Goal: Task Accomplishment & Management: Complete application form

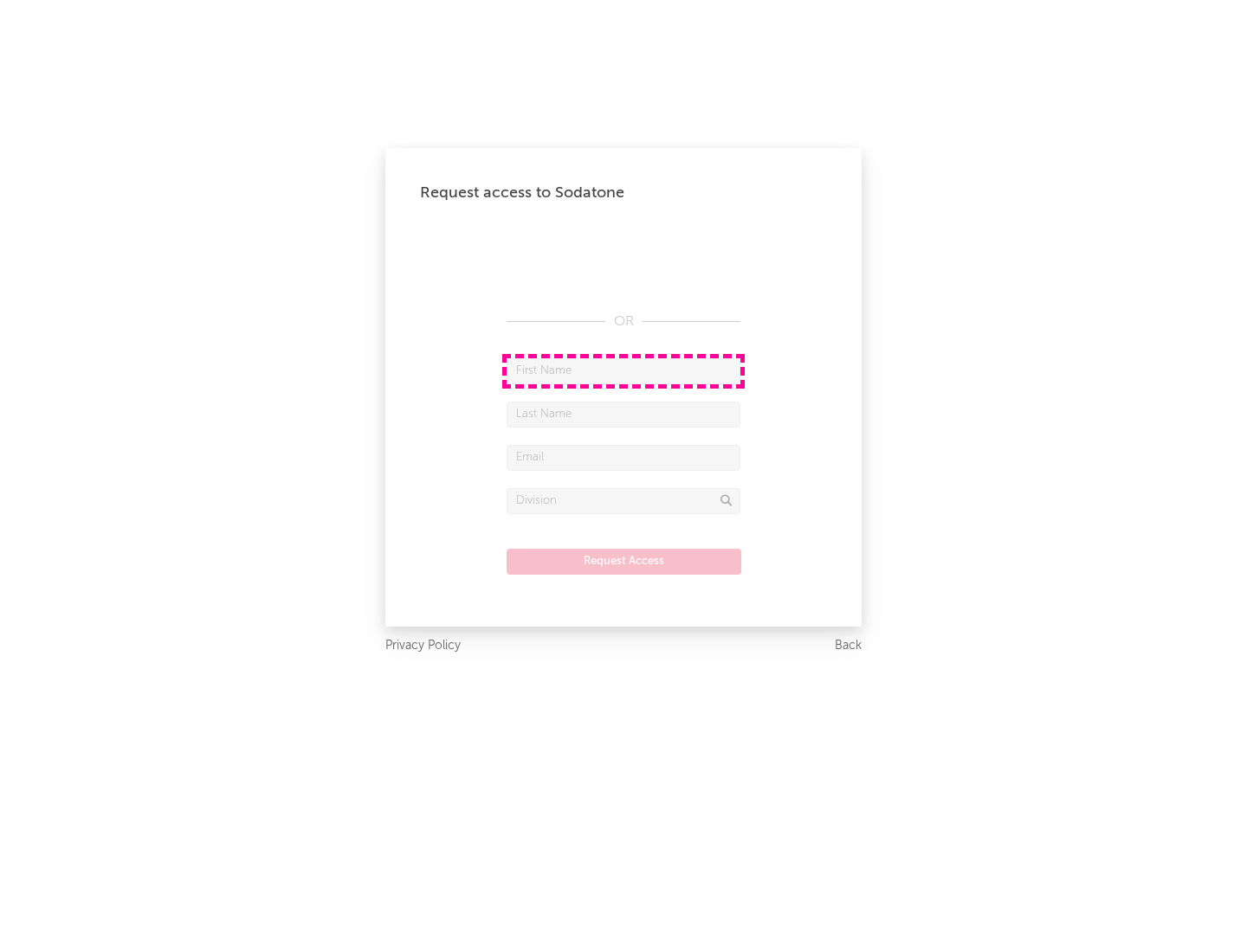
click at [624, 370] on input "text" at bounding box center [623, 371] width 233 height 26
type input "[PERSON_NAME]"
click at [624, 413] on input "text" at bounding box center [623, 414] width 233 height 26
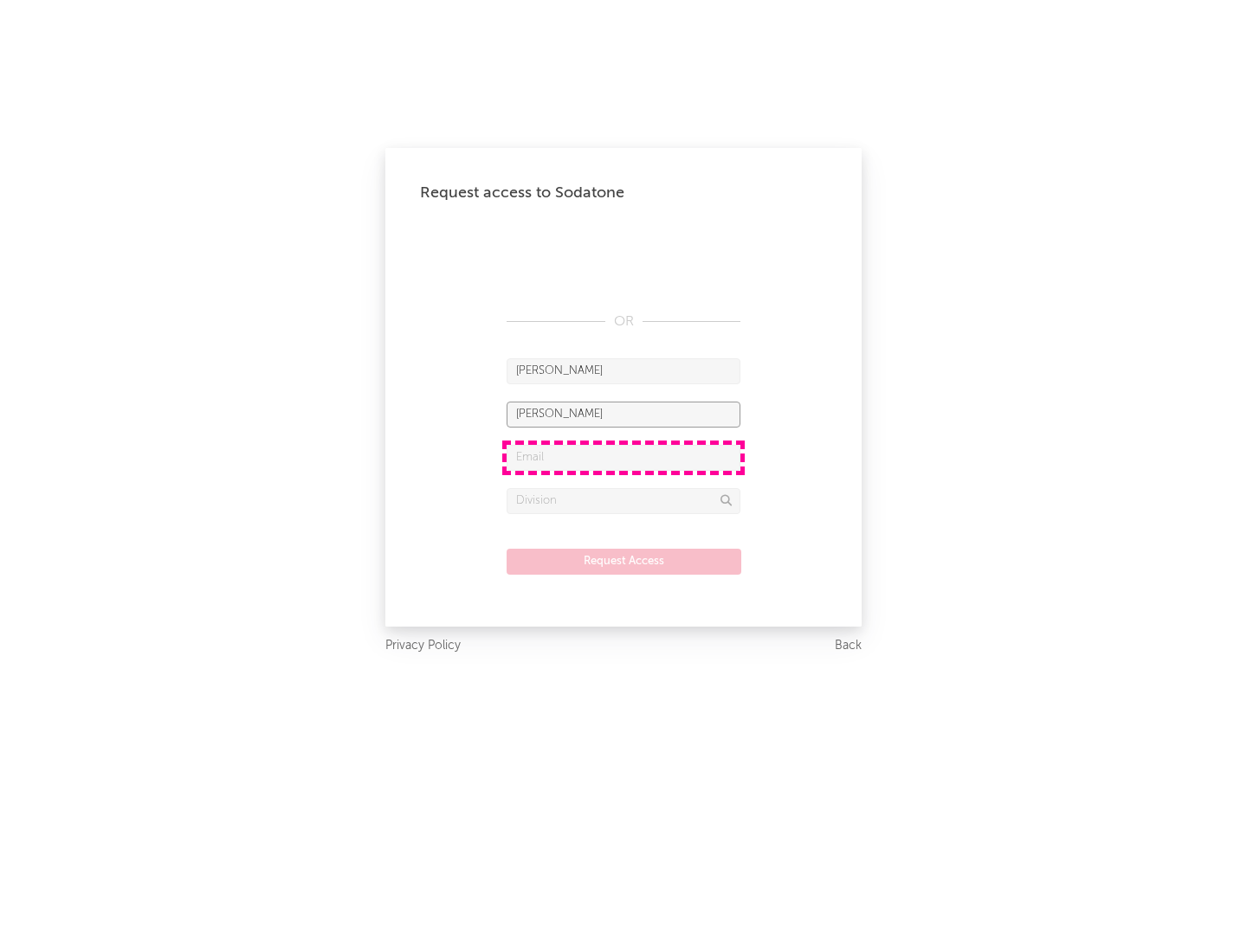
type input "[PERSON_NAME]"
click at [624, 457] on input "text" at bounding box center [623, 458] width 233 height 26
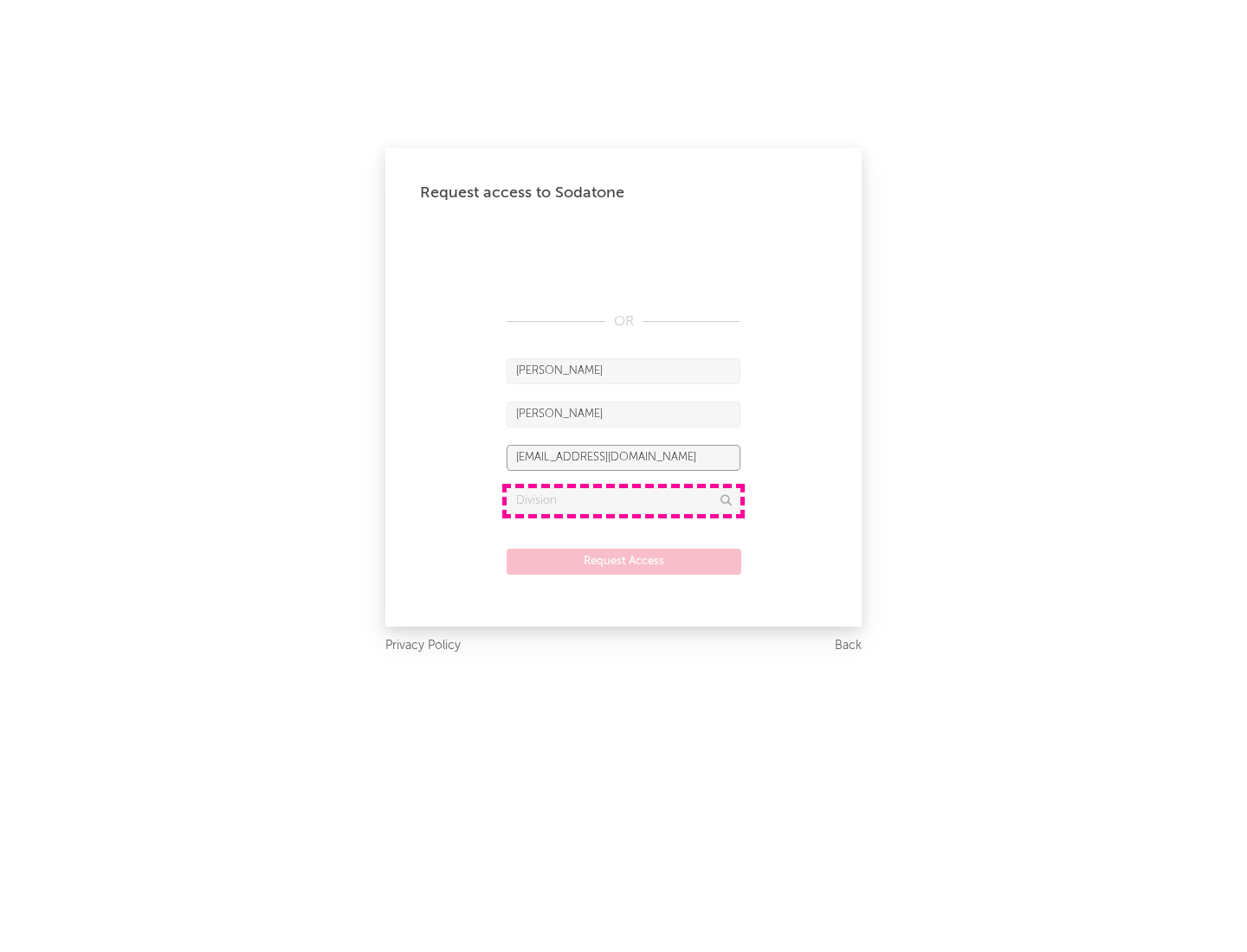
type input "[EMAIL_ADDRESS][DOMAIN_NAME]"
click at [624, 500] on input "text" at bounding box center [623, 501] width 233 height 26
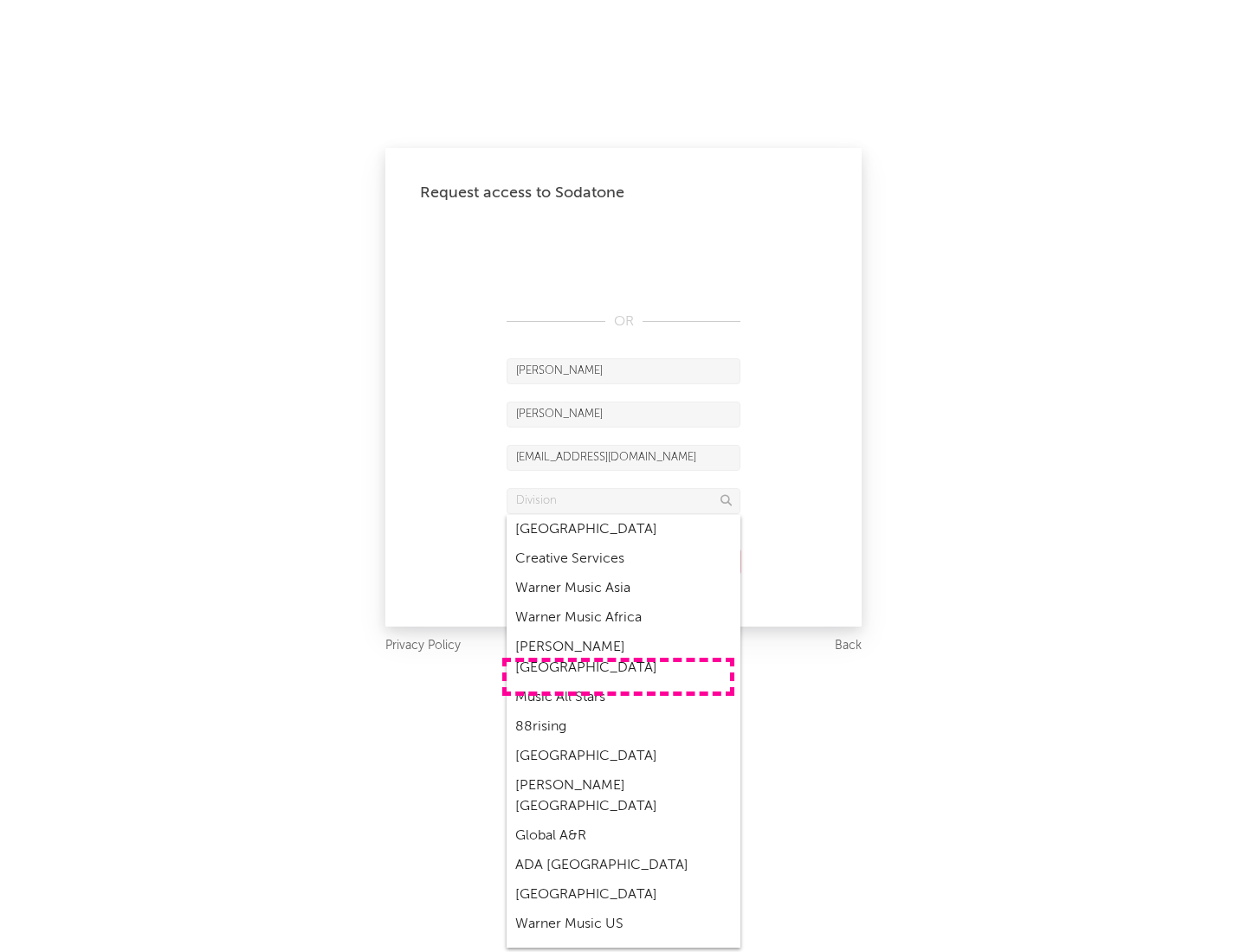
click at [619, 682] on div "Music All Stars" at bounding box center [623, 697] width 233 height 30
type input "Music All Stars"
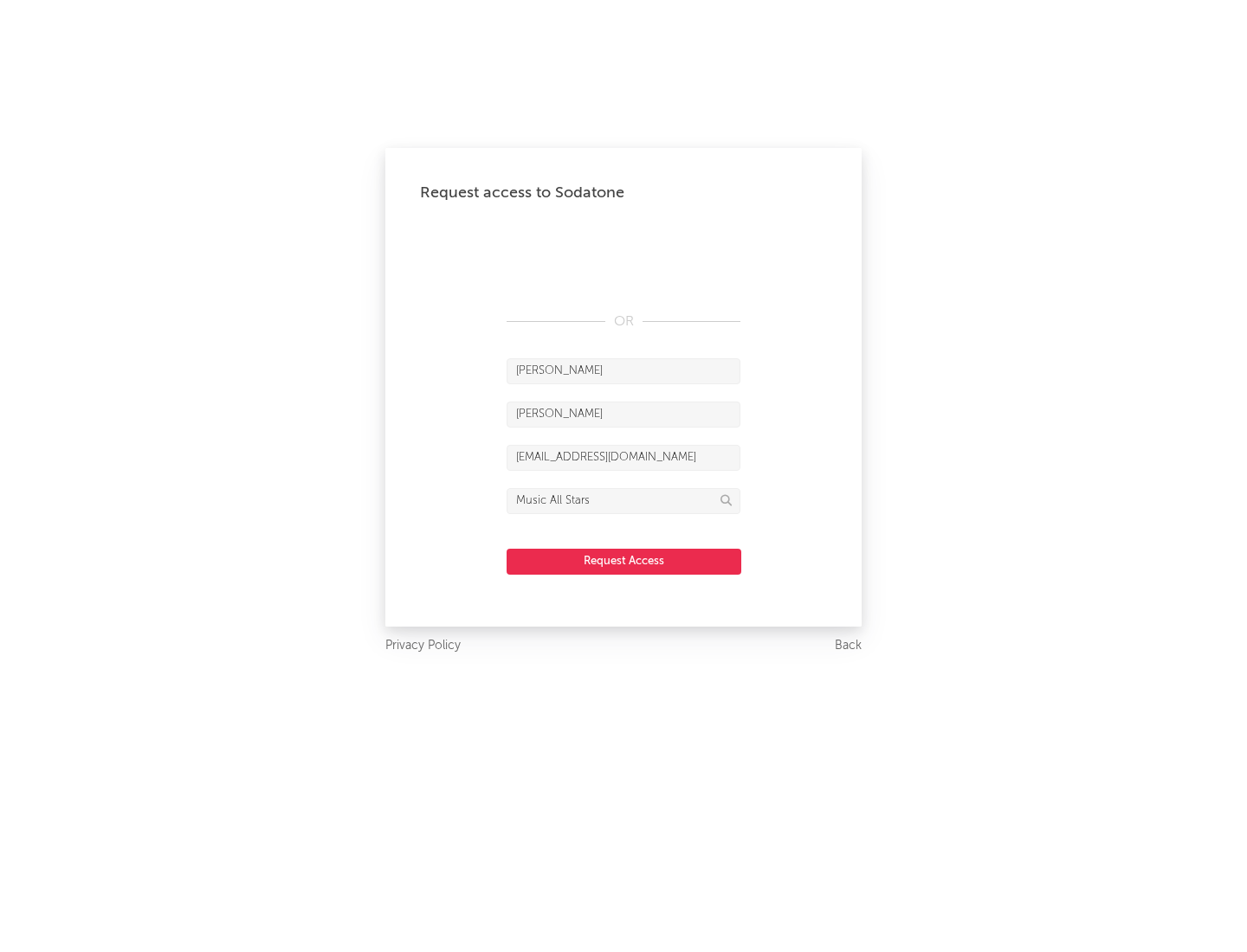
click at [624, 560] on button "Request Access" at bounding box center [624, 561] width 234 height 26
